Goal: Information Seeking & Learning: Learn about a topic

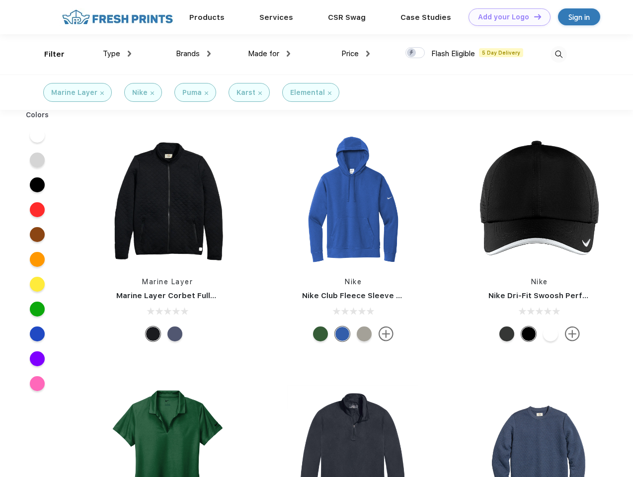
click at [506, 17] on link "Add your Logo Design Tool" at bounding box center [510, 16] width 82 height 17
click at [0, 0] on div "Design Tool" at bounding box center [0, 0] width 0 height 0
click at [533, 16] on link "Add your Logo Design Tool" at bounding box center [510, 16] width 82 height 17
click at [48, 54] on div "Filter" at bounding box center [54, 54] width 20 height 11
click at [117, 54] on span "Type" at bounding box center [111, 53] width 17 height 9
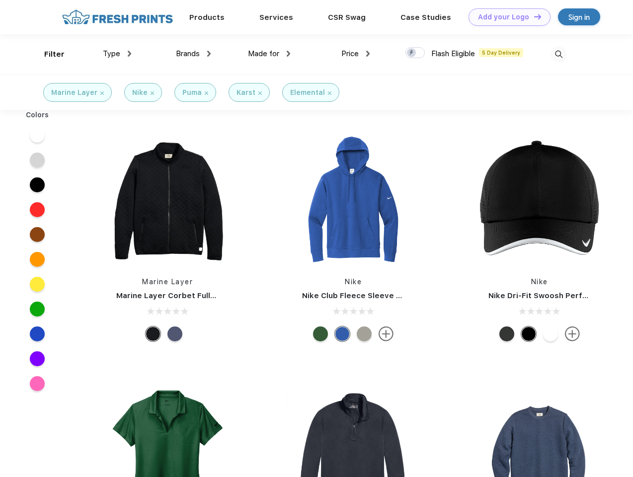
click at [193, 54] on span "Brands" at bounding box center [188, 53] width 24 height 9
click at [269, 54] on span "Made for" at bounding box center [263, 53] width 31 height 9
click at [356, 54] on span "Price" at bounding box center [349, 53] width 17 height 9
click at [416, 53] on div at bounding box center [415, 52] width 19 height 11
click at [412, 53] on input "checkbox" at bounding box center [409, 50] width 6 height 6
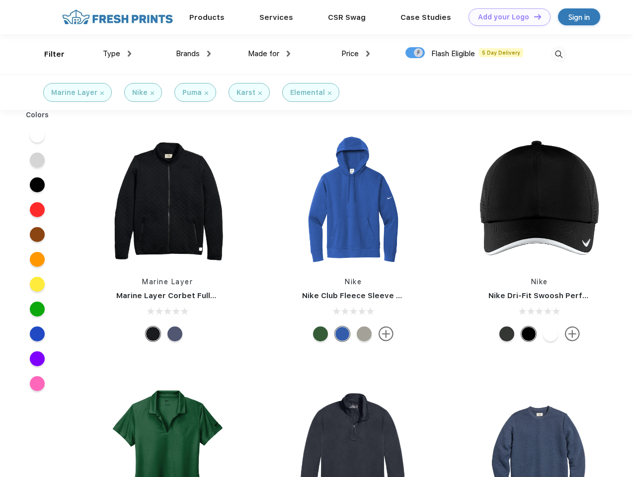
click at [559, 54] on img at bounding box center [559, 54] width 16 height 16
